Goal: Task Accomplishment & Management: Manage account settings

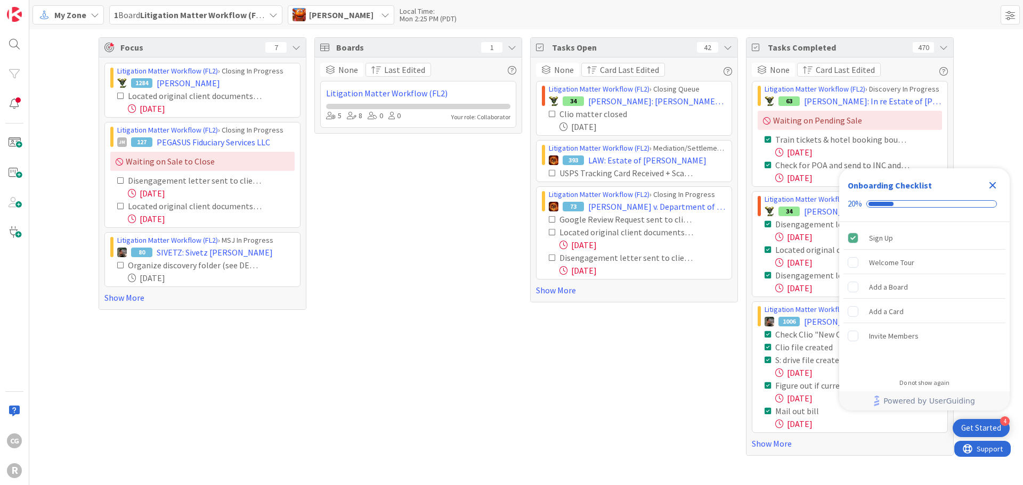
click at [86, 18] on div "My Zone" at bounding box center [68, 14] width 71 height 19
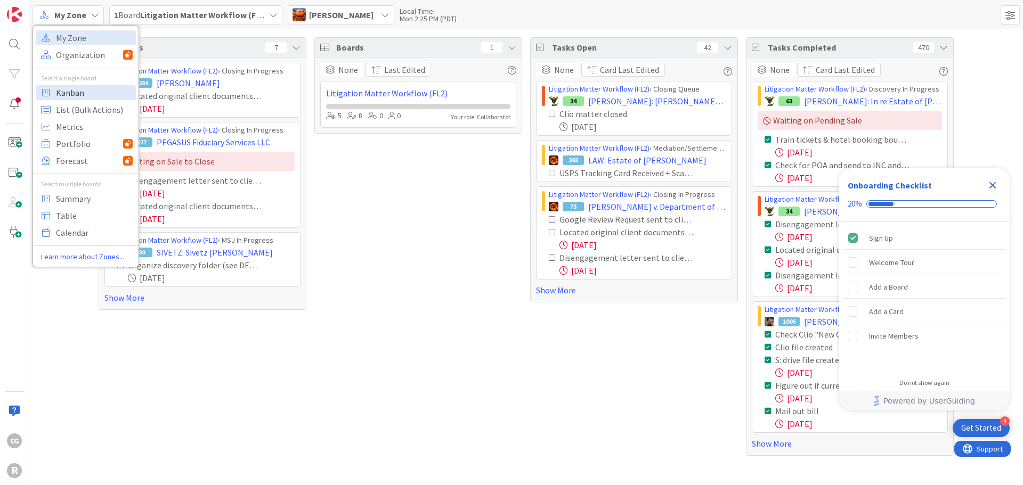
click at [76, 99] on span "Kanban" at bounding box center [94, 93] width 77 height 16
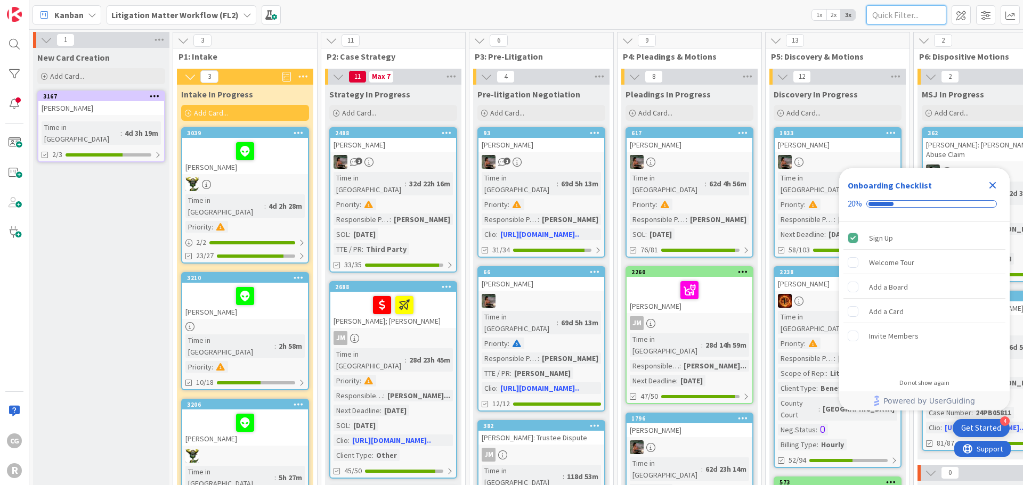
click at [892, 17] on input "text" at bounding box center [906, 14] width 80 height 19
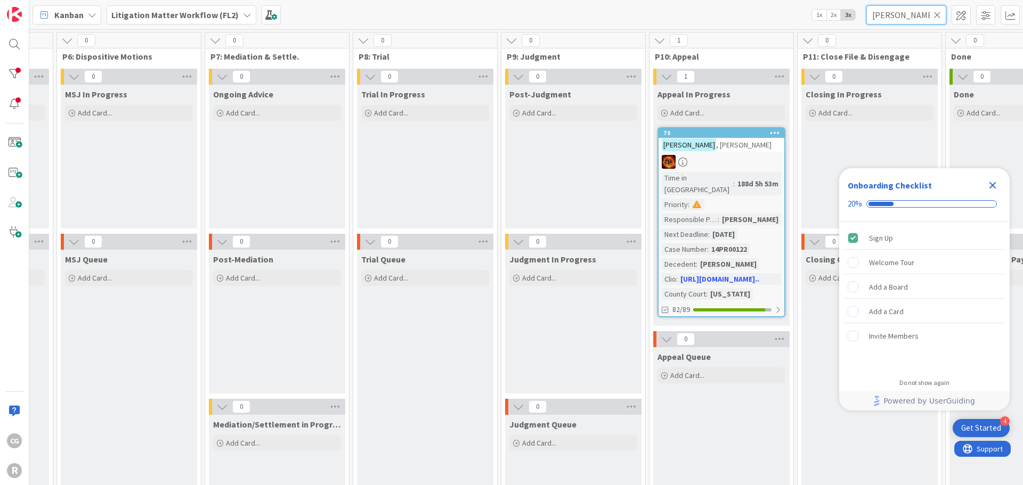
scroll to position [0, 865]
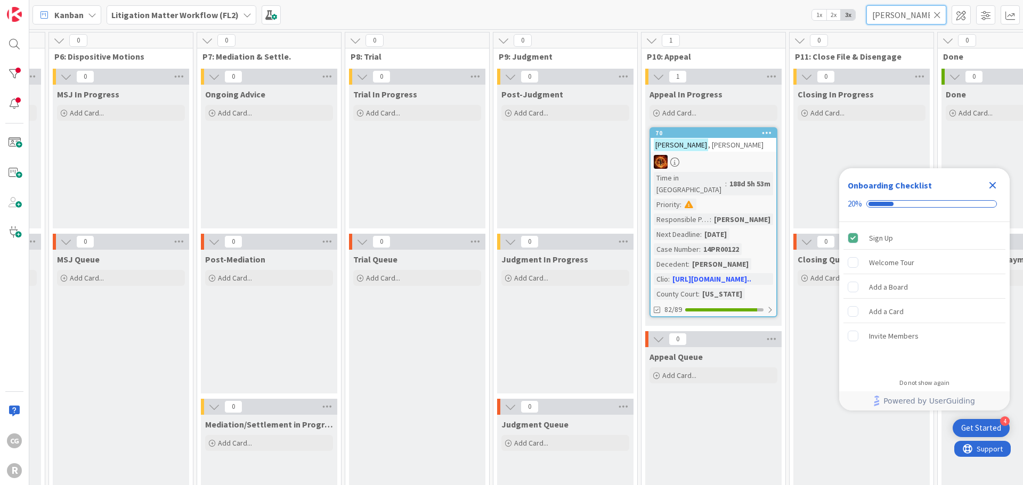
type input "[PERSON_NAME]"
click at [738, 156] on div at bounding box center [714, 162] width 126 height 14
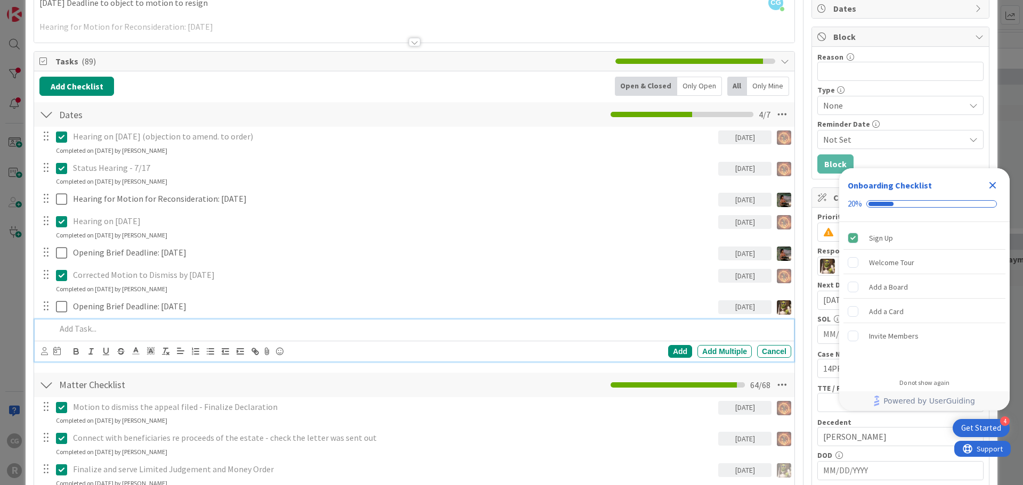
click at [101, 335] on div at bounding box center [422, 329] width 740 height 19
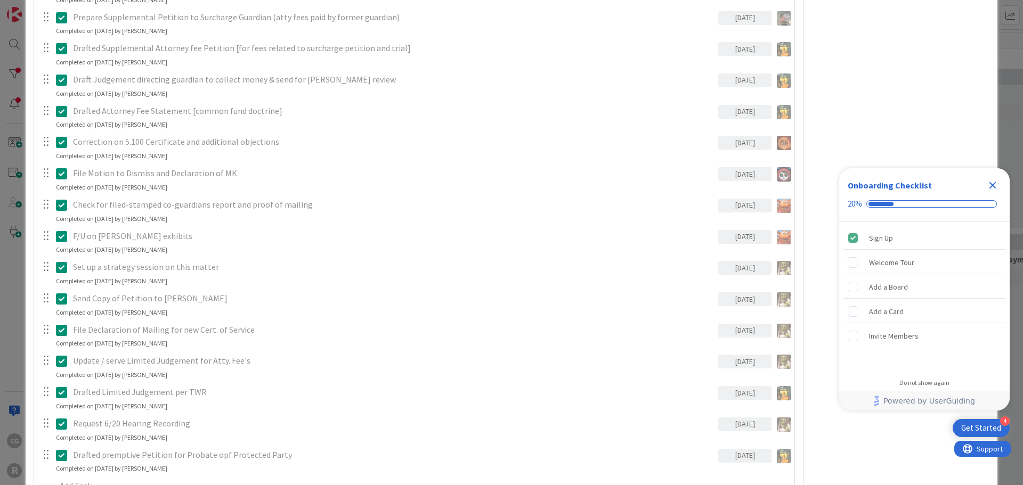
scroll to position [2309, 0]
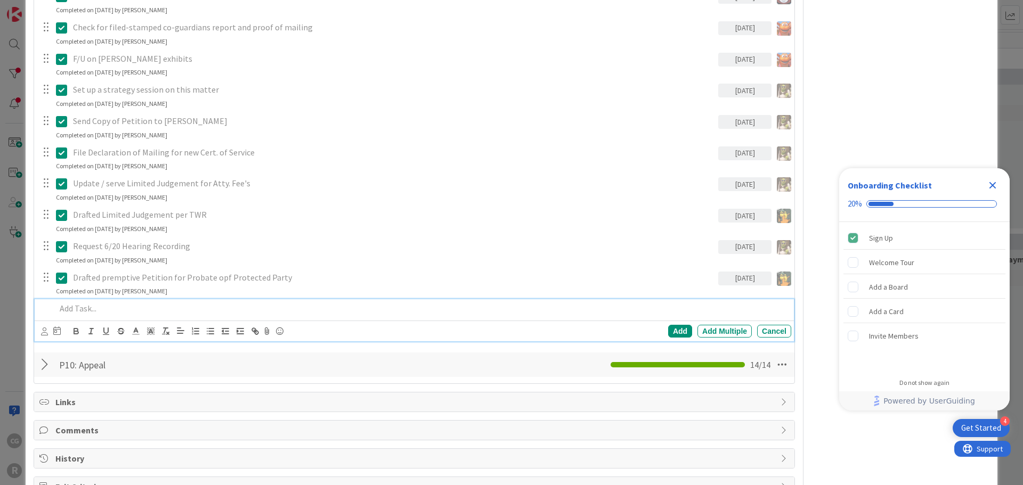
click at [100, 303] on p at bounding box center [421, 309] width 731 height 12
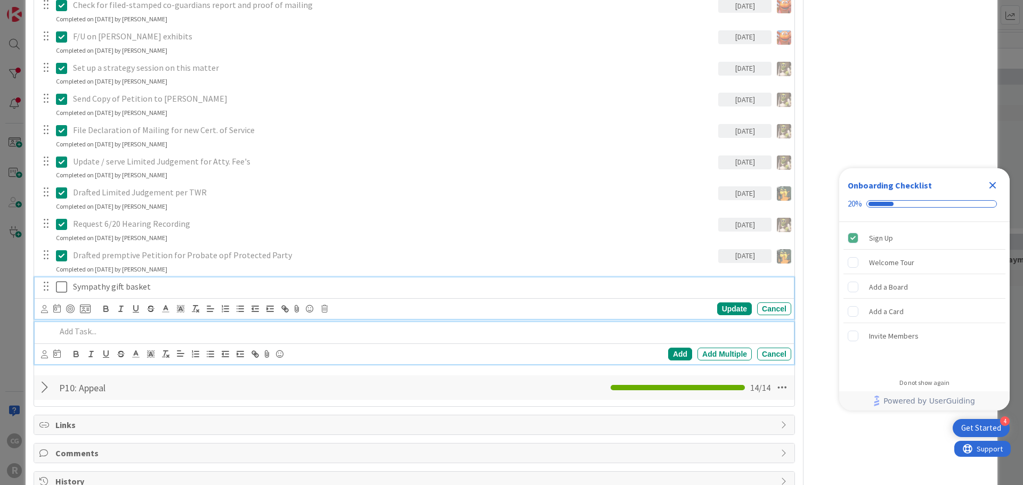
click at [120, 278] on div "Sympathy gift basket Update Cancel" at bounding box center [414, 299] width 759 height 42
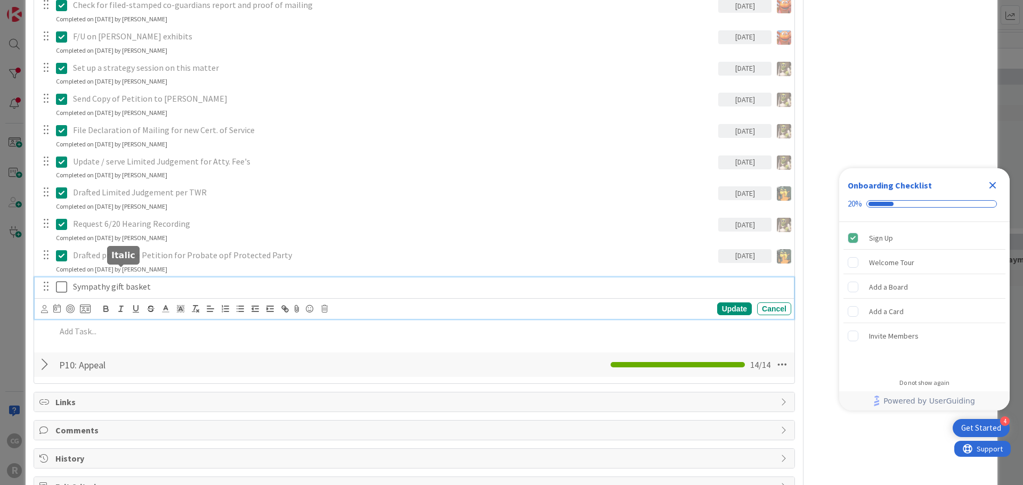
scroll to position [2331, 0]
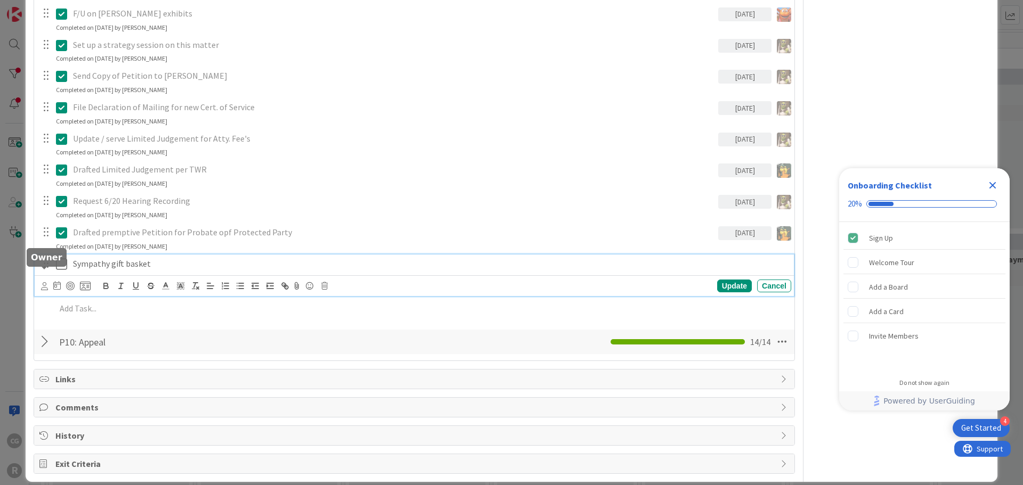
click at [46, 282] on icon at bounding box center [44, 286] width 7 height 8
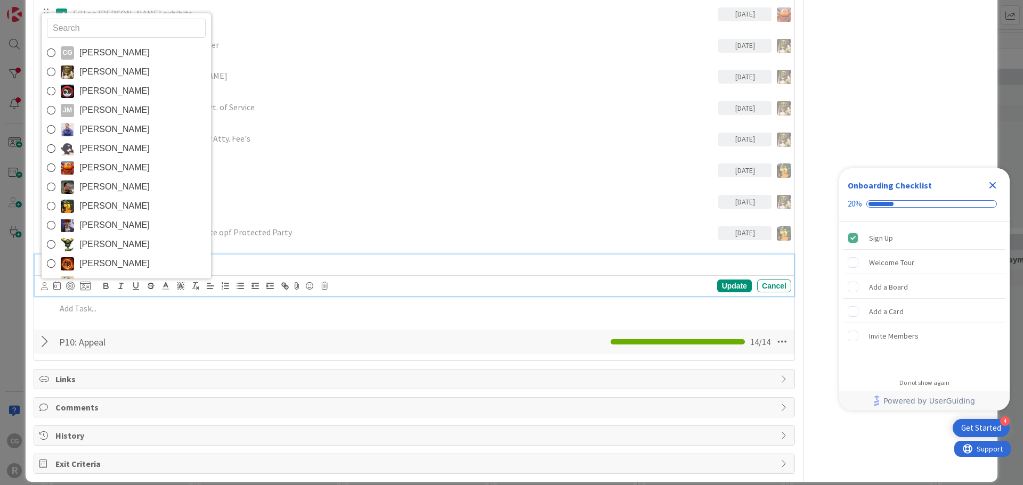
drag, startPoint x: 104, startPoint y: 161, endPoint x: 101, endPoint y: 176, distance: 14.7
click at [104, 161] on span "[PERSON_NAME]" at bounding box center [114, 168] width 70 height 16
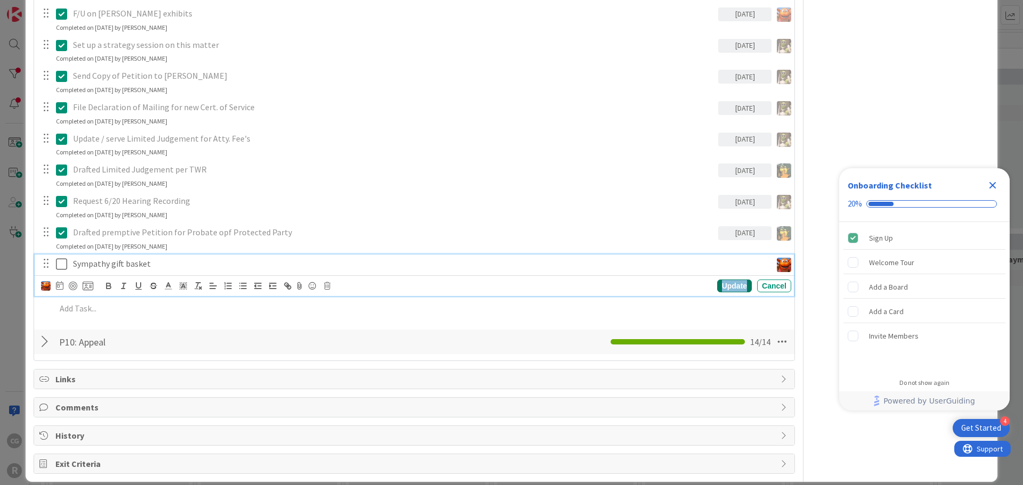
click at [734, 280] on div "Update" at bounding box center [734, 286] width 35 height 13
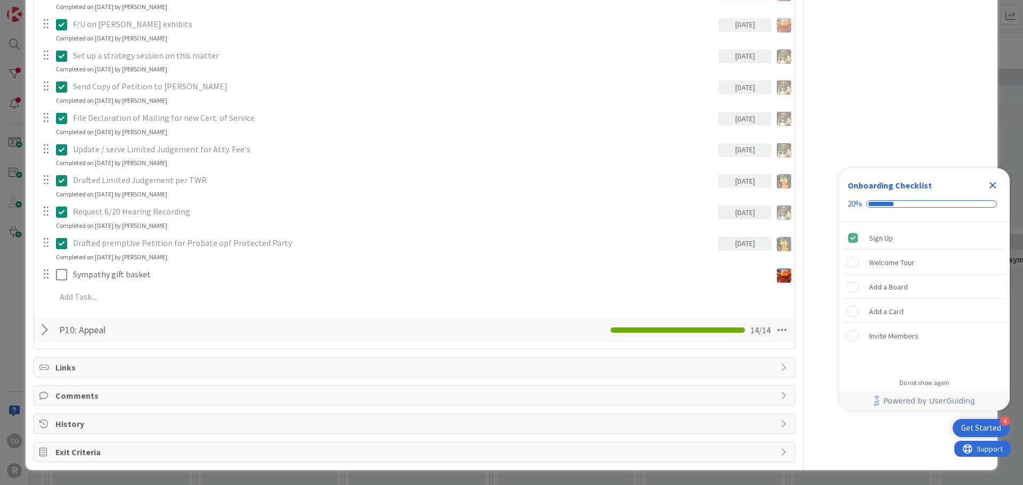
scroll to position [2308, 0]
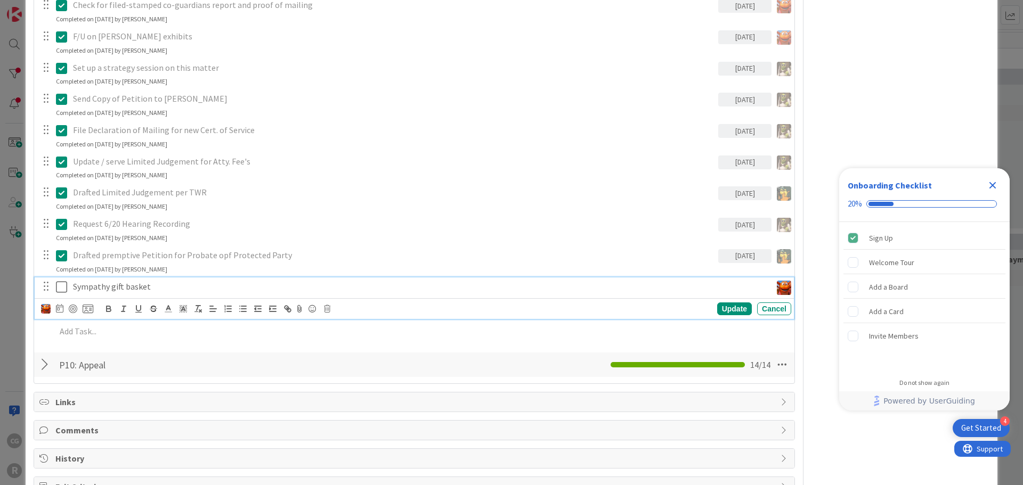
click at [107, 278] on div "Sympathy gift basket CG [PERSON_NAME] [PERSON_NAME] [PERSON_NAME] [PERSON_NAME]…" at bounding box center [414, 299] width 759 height 42
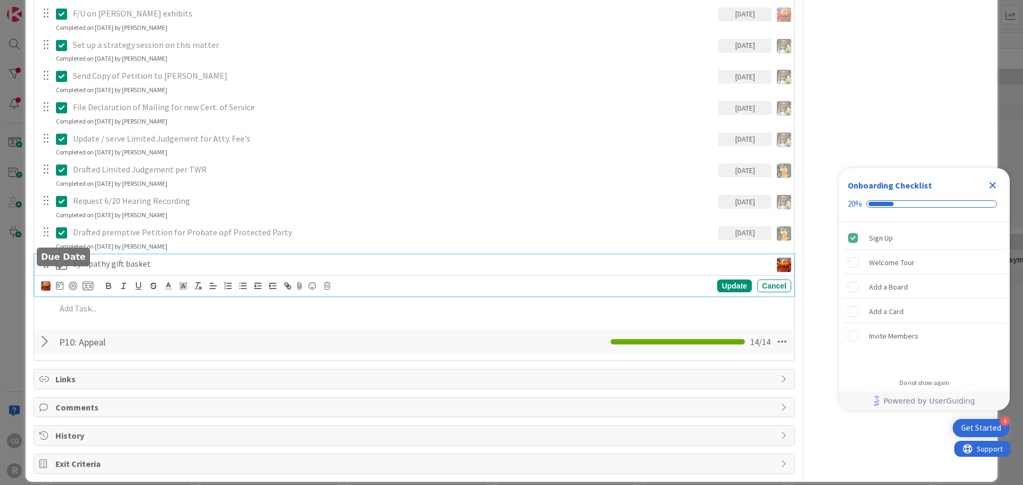
click at [55, 280] on div "CG [PERSON_NAME] [PERSON_NAME] [PERSON_NAME] [PERSON_NAME] [PERSON_NAME] [PERSO…" at bounding box center [67, 286] width 52 height 13
click at [61, 281] on icon at bounding box center [59, 285] width 7 height 9
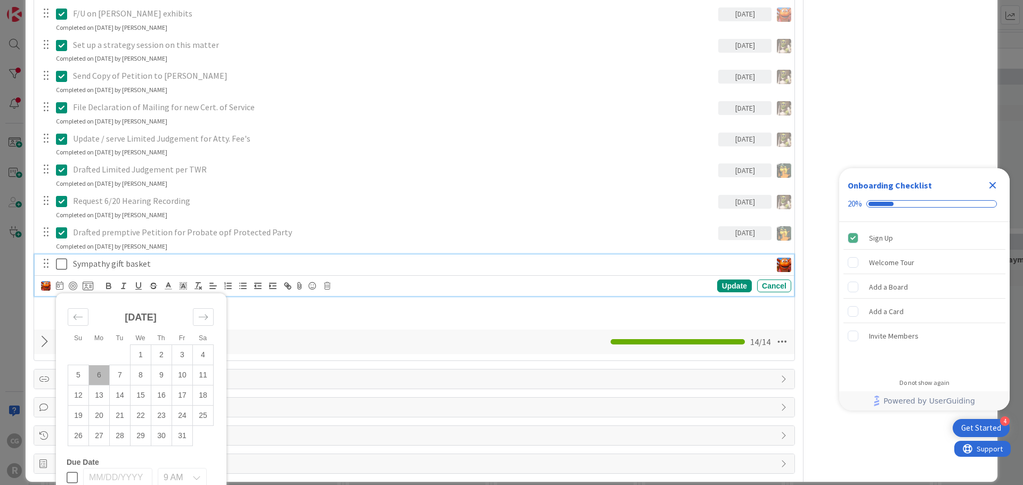
click at [101, 366] on td "6" at bounding box center [99, 376] width 21 height 20
type input "[DATE]"
click at [727, 280] on div "Update" at bounding box center [734, 286] width 35 height 13
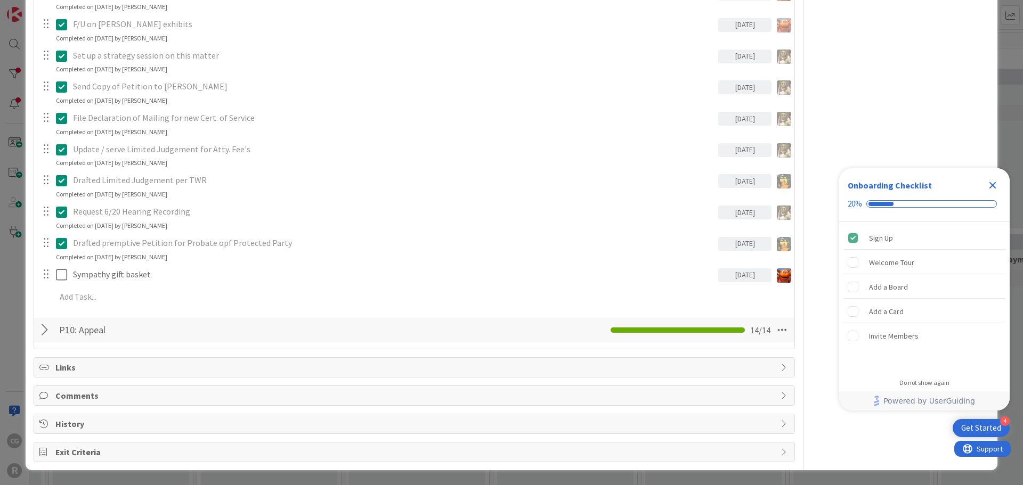
scroll to position [2308, 0]
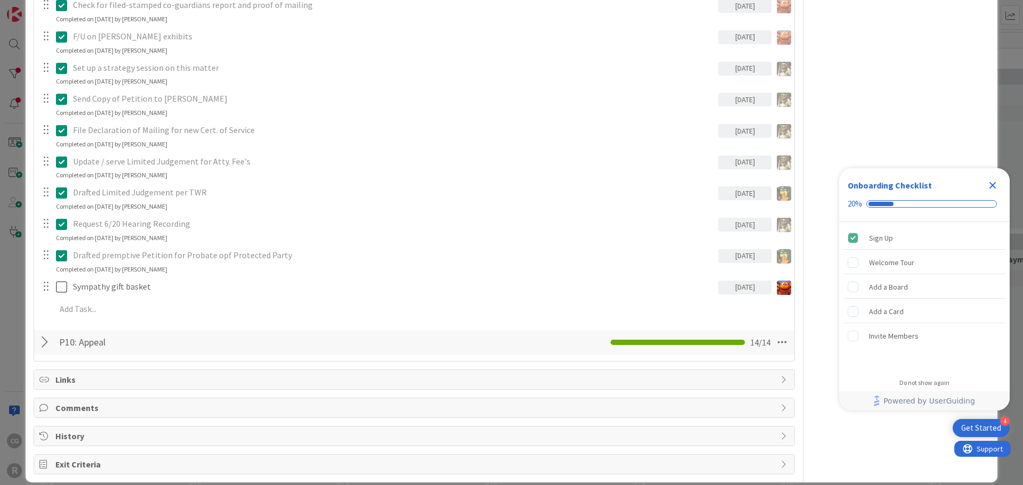
click at [11, 173] on div "ID 70 Litigation Matter Workflow (FL2) Appeal In Progress Title 12 / 128 [PERSO…" at bounding box center [511, 242] width 1023 height 485
